Goal: Navigation & Orientation: Understand site structure

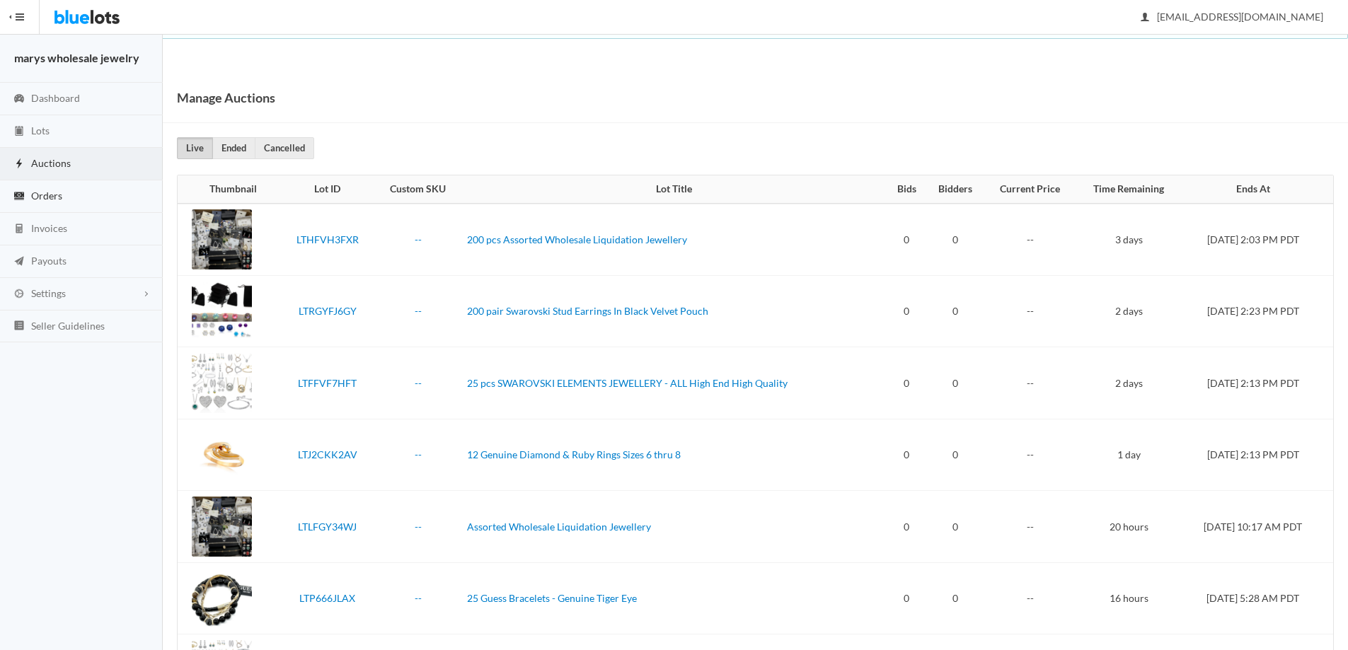
click at [45, 200] on span "Orders" at bounding box center [46, 196] width 31 height 12
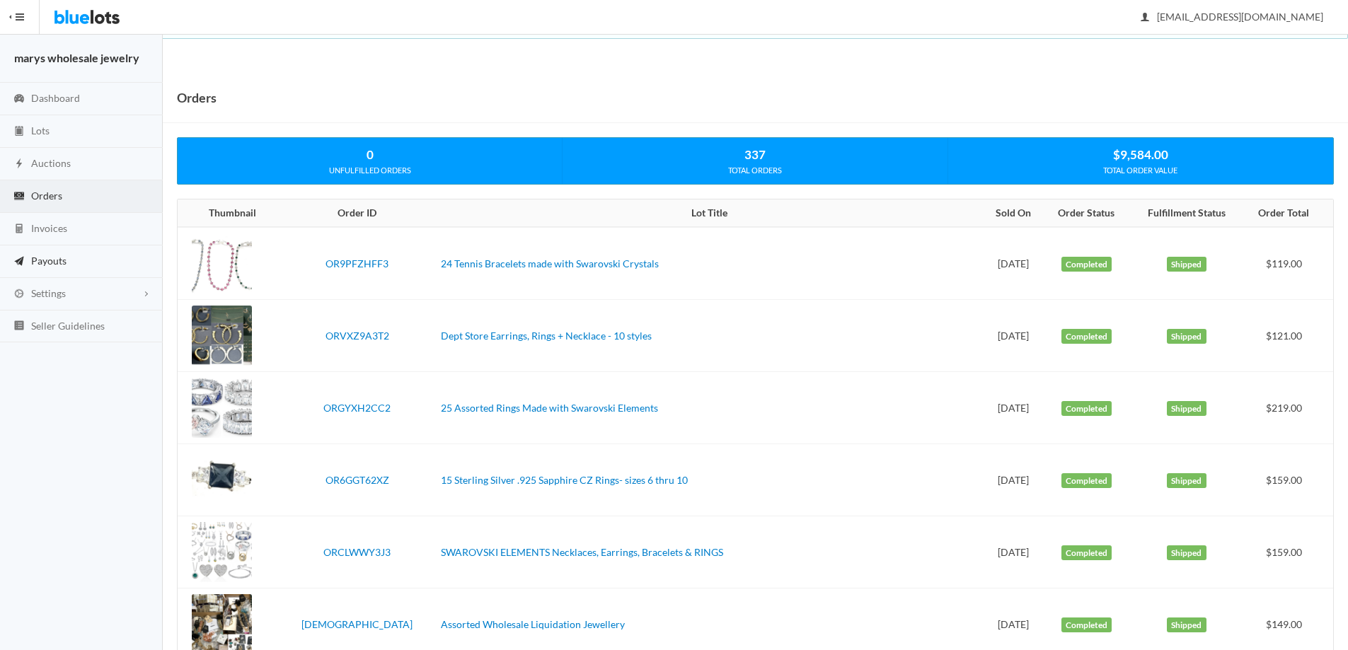
click at [46, 264] on span "Payouts" at bounding box center [48, 261] width 35 height 12
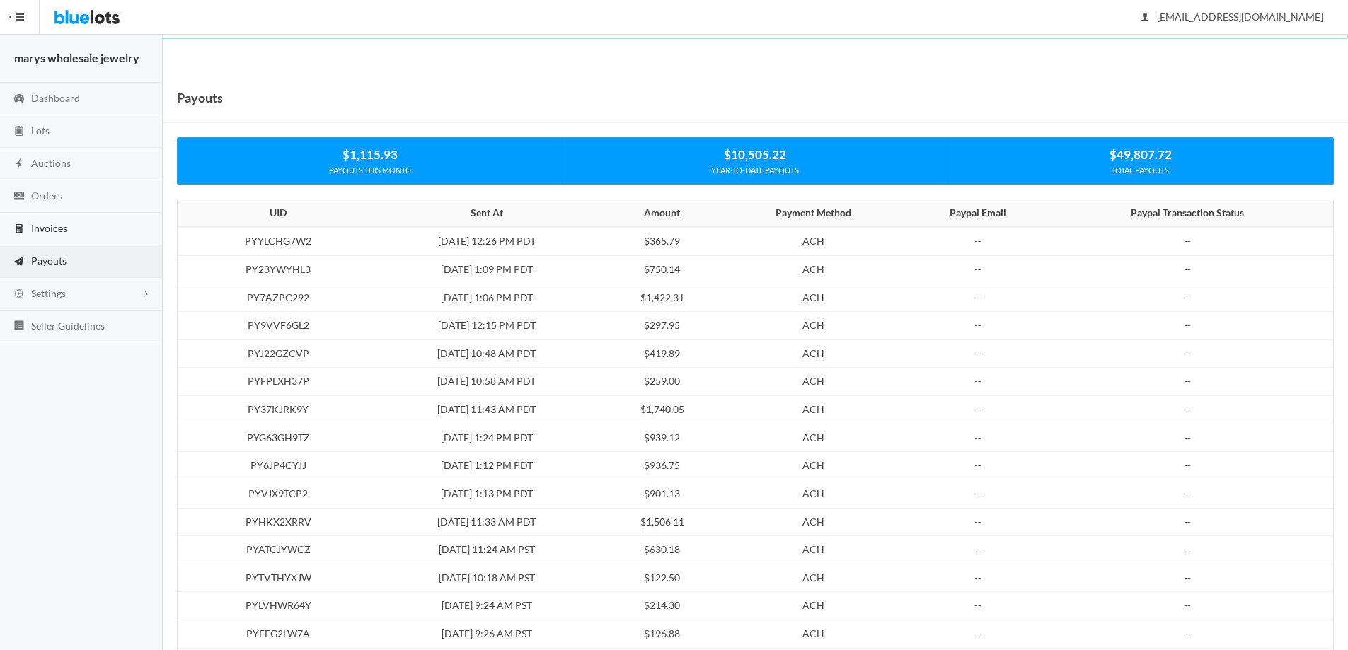
click at [54, 225] on span "Invoices" at bounding box center [49, 228] width 36 height 12
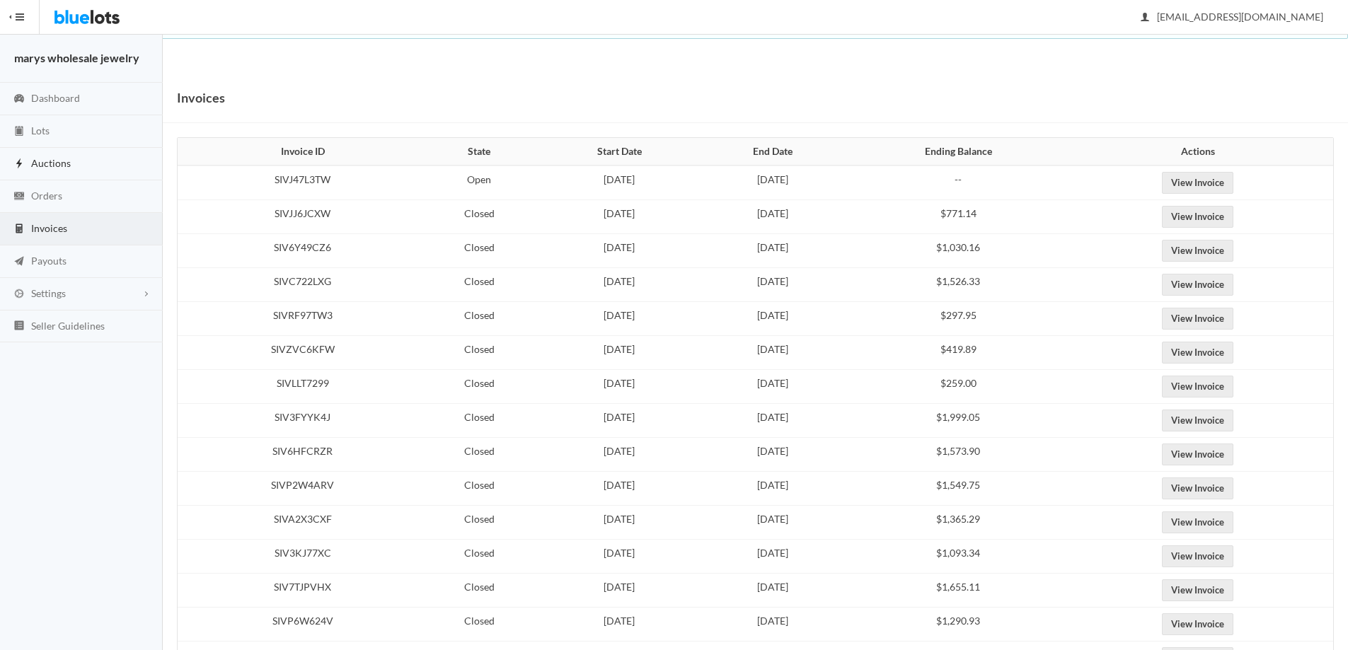
click at [42, 162] on span "Auctions" at bounding box center [51, 163] width 40 height 12
